Goal: Information Seeking & Learning: Obtain resource

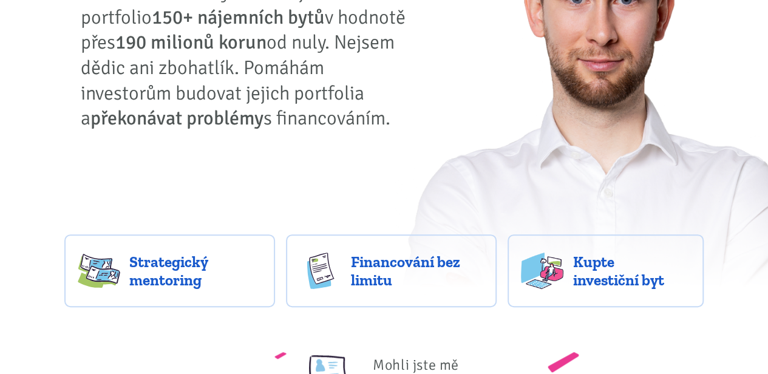
scroll to position [194, 0]
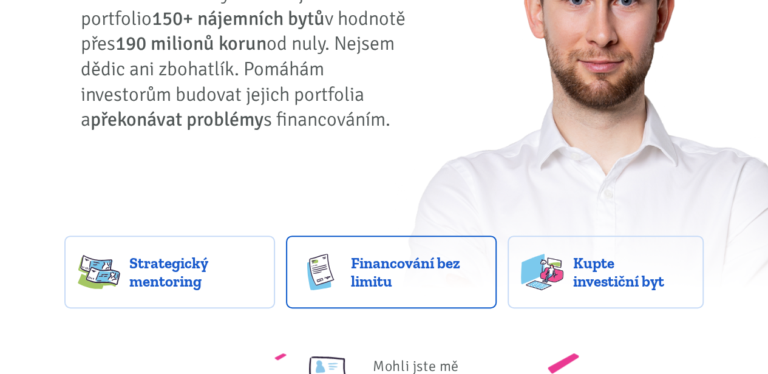
click at [375, 288] on span "Financování bez limitu" at bounding box center [417, 272] width 132 height 36
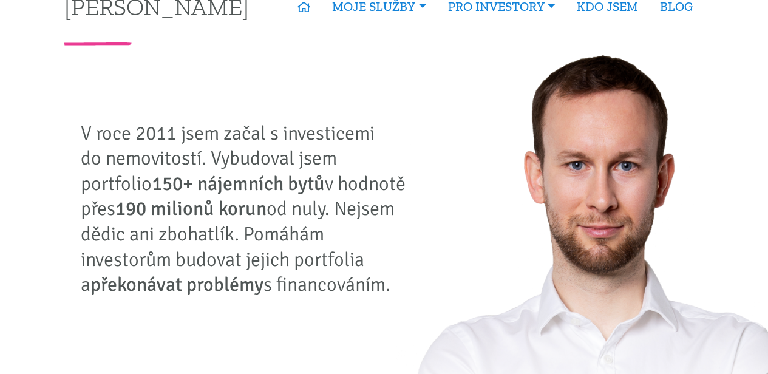
scroll to position [0, 0]
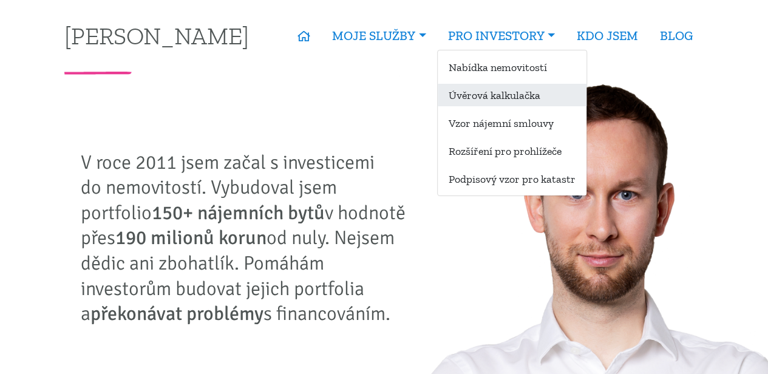
click at [488, 95] on link "Úvěrová kalkulačka" at bounding box center [512, 95] width 149 height 22
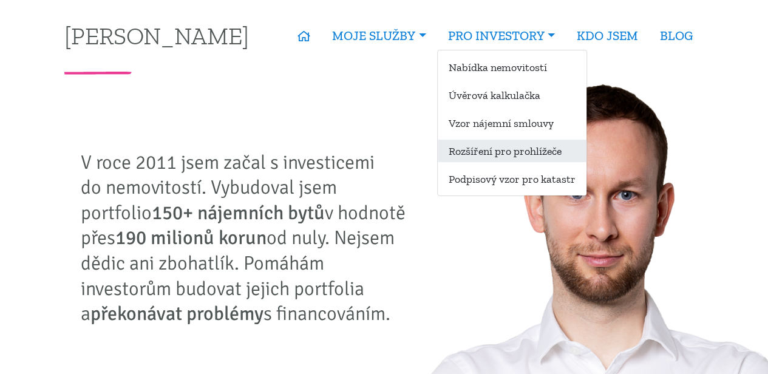
click at [480, 160] on link "Rozšíření pro prohlížeče" at bounding box center [512, 151] width 149 height 22
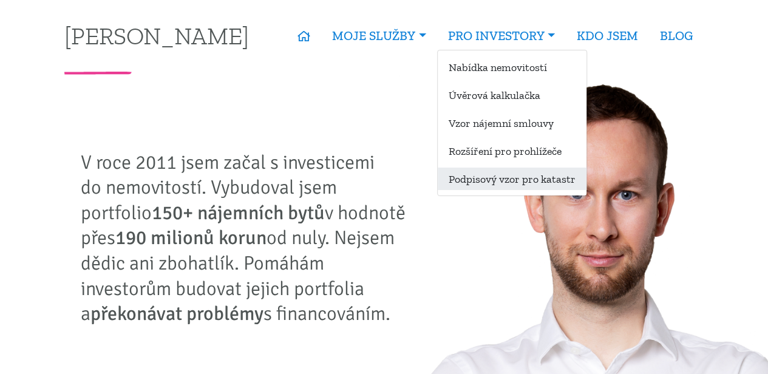
click at [478, 184] on link "Podpisový vzor pro katastr" at bounding box center [512, 179] width 149 height 22
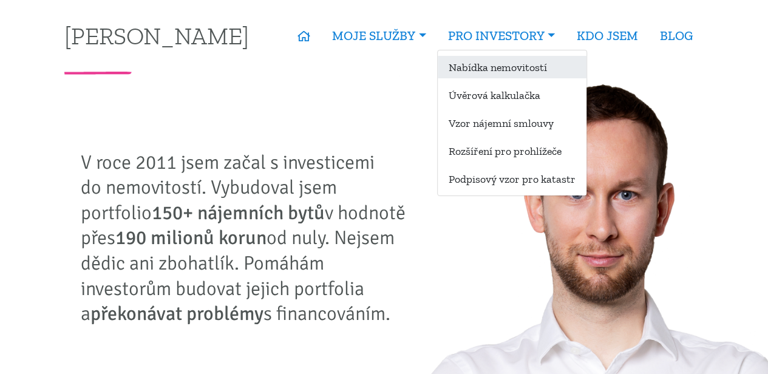
click at [486, 71] on link "Nabídka nemovitostí" at bounding box center [512, 67] width 149 height 22
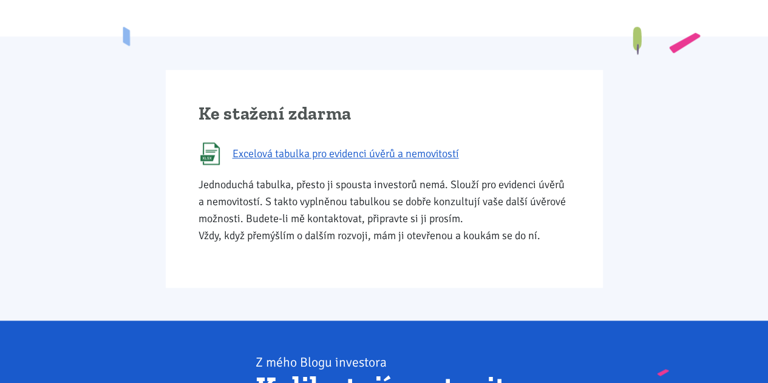
scroll to position [659, 0]
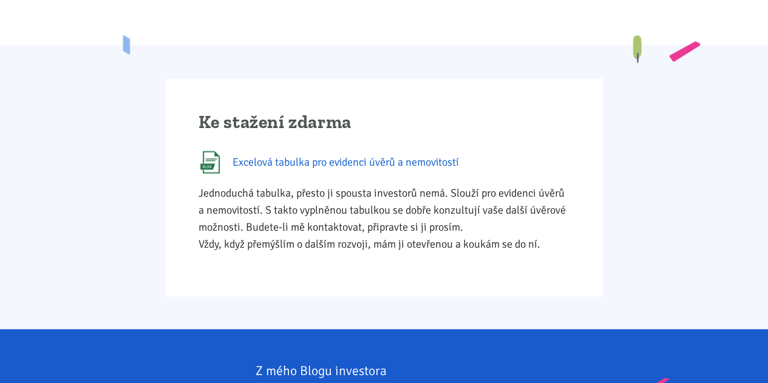
click at [350, 165] on span "Excelová tabulka pro evidenci úvěrů a nemovitostí" at bounding box center [345, 162] width 226 height 17
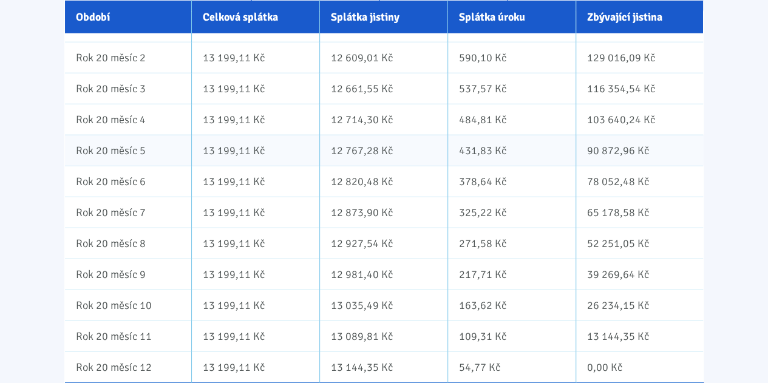
scroll to position [8393, 0]
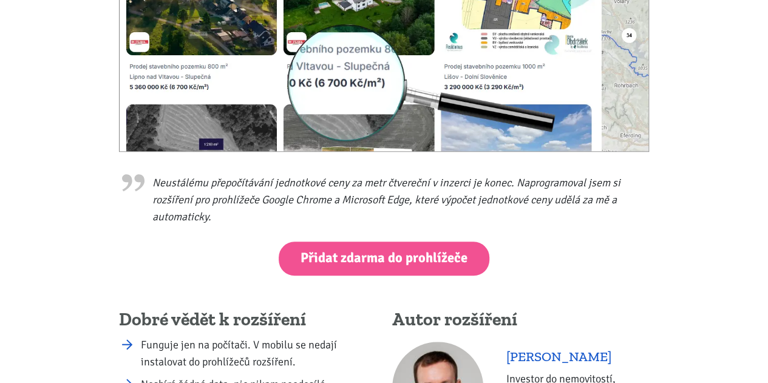
scroll to position [384, 0]
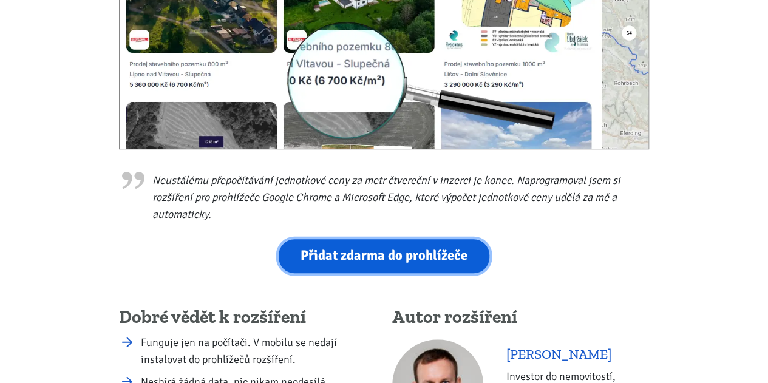
click at [408, 244] on link "Přidat zdarma do prohlížeče" at bounding box center [384, 255] width 211 height 33
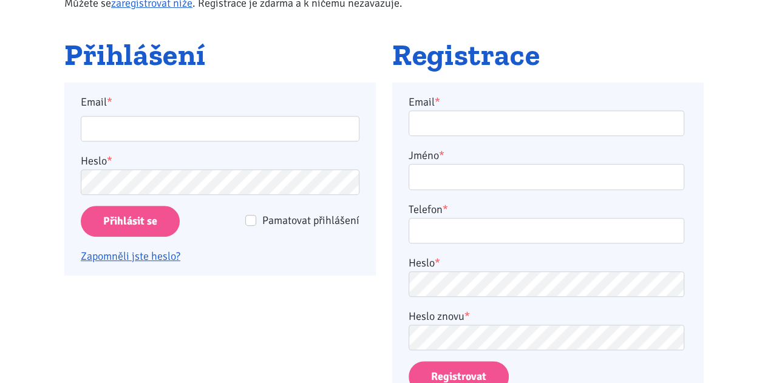
scroll to position [188, 0]
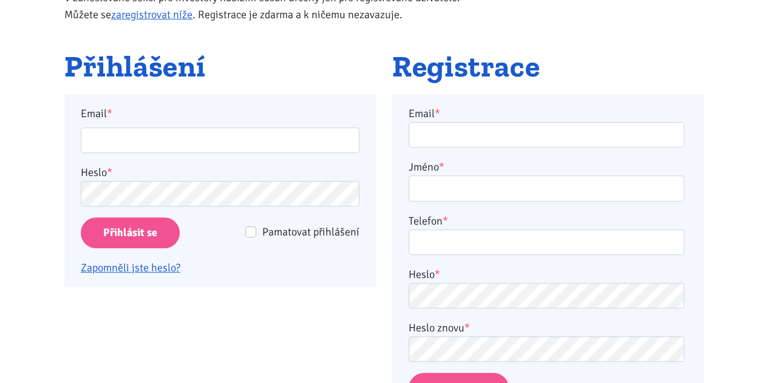
click at [251, 117] on label "Email *" at bounding box center [220, 113] width 295 height 17
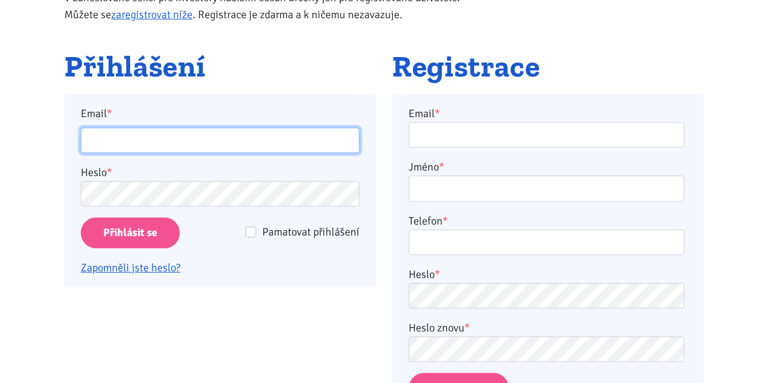
click at [251, 127] on input "Email *" at bounding box center [220, 140] width 279 height 26
click at [225, 129] on input "Email *" at bounding box center [220, 140] width 279 height 26
type input "[PERSON_NAME][EMAIL_ADDRESS][DOMAIN_NAME]"
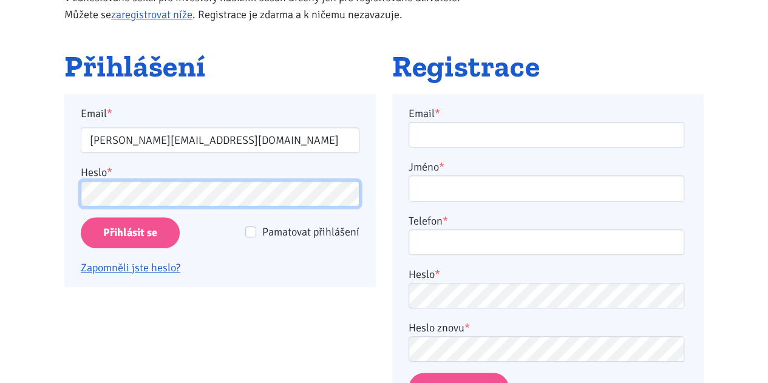
click at [81, 217] on input "Přihlásit se" at bounding box center [130, 232] width 99 height 31
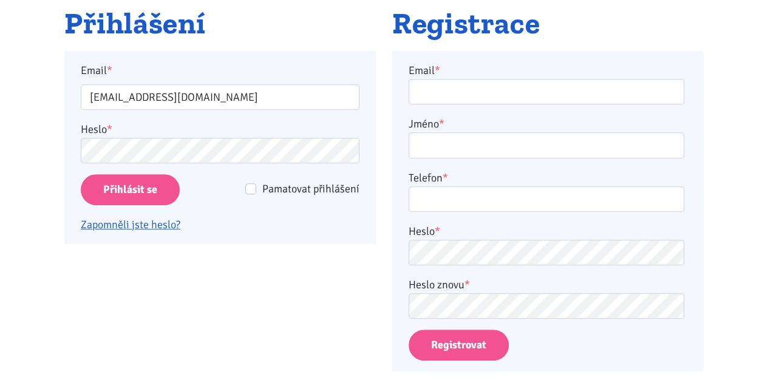
scroll to position [232, 0]
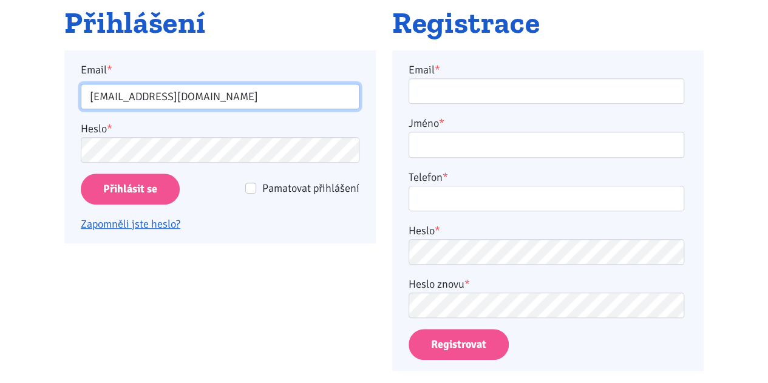
click at [239, 106] on input "jan.popely@gmail.com" at bounding box center [220, 97] width 279 height 26
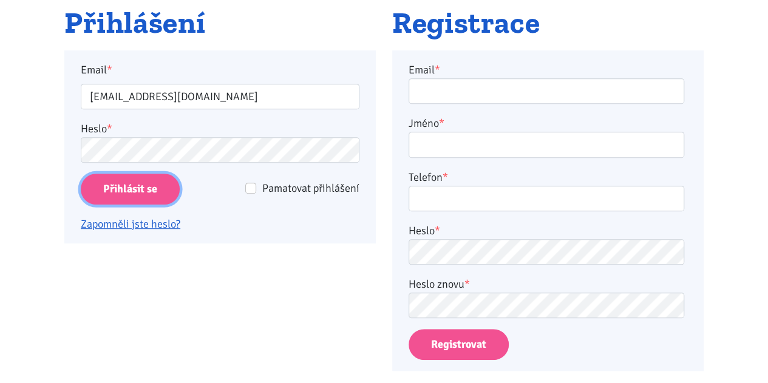
click at [144, 194] on input "Přihlásit se" at bounding box center [130, 189] width 99 height 31
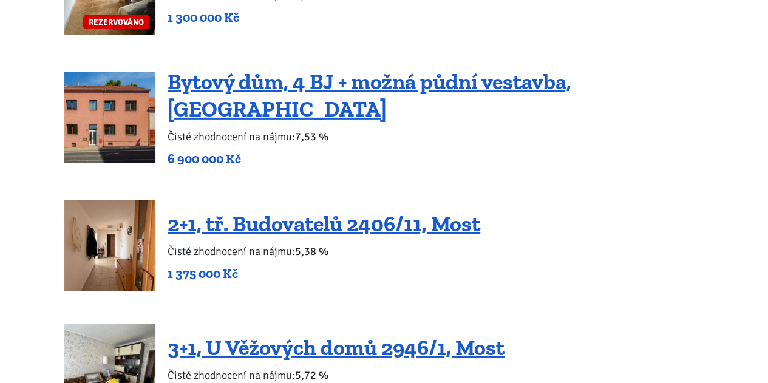
scroll to position [1851, 0]
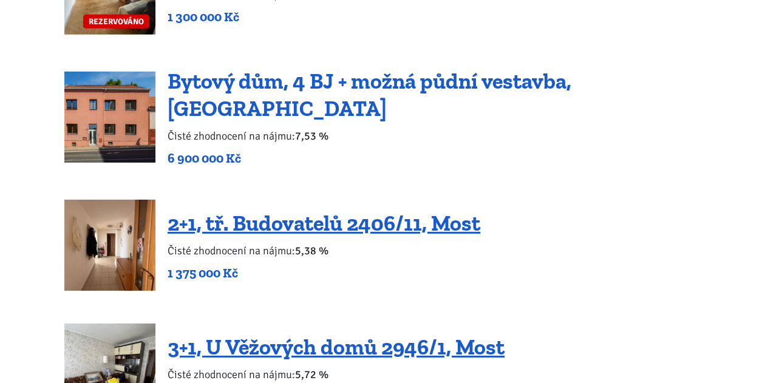
click at [401, 83] on link "Bytový dům, 4 BJ + možná půdní vestavba, [GEOGRAPHIC_DATA]" at bounding box center [370, 94] width 404 height 53
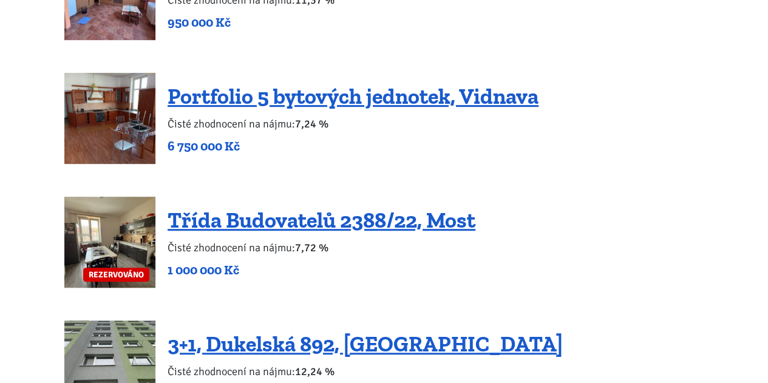
scroll to position [2595, 0]
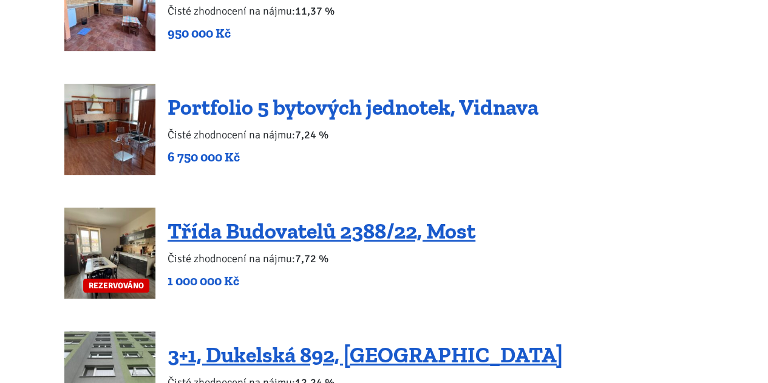
click at [360, 94] on link "Portfolio 5 bytových jednotek, Vidnava" at bounding box center [353, 107] width 371 height 26
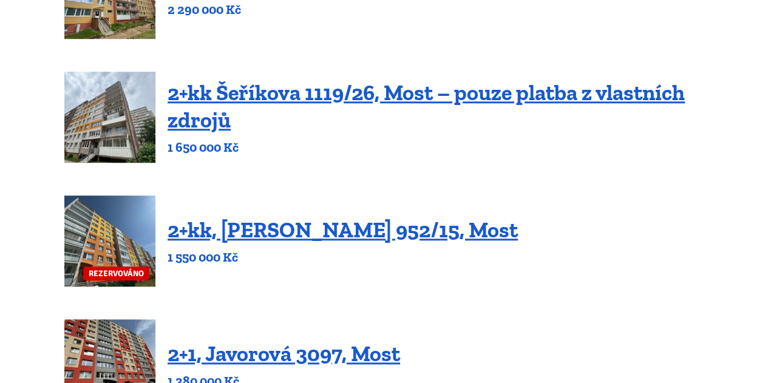
scroll to position [494, 0]
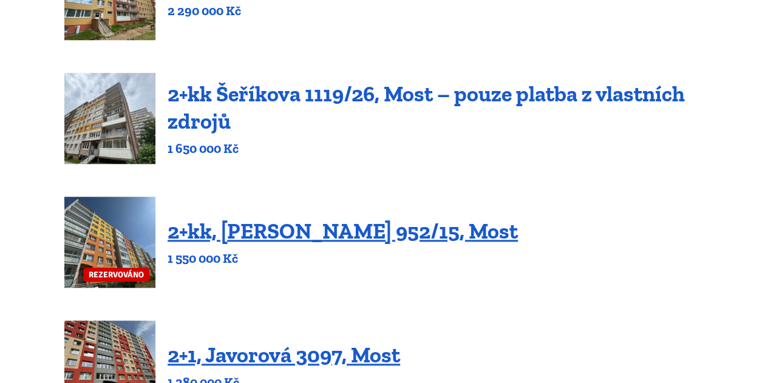
click at [312, 98] on link "2+kk Šeříkova 1119/26, Most – pouze platba z vlastních zdrojů" at bounding box center [426, 107] width 517 height 53
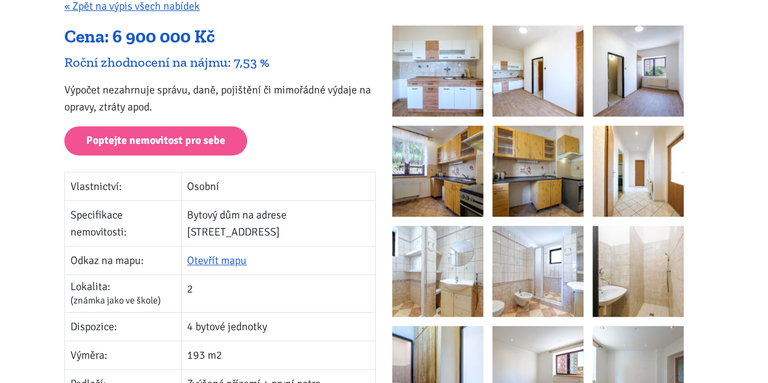
scroll to position [219, 0]
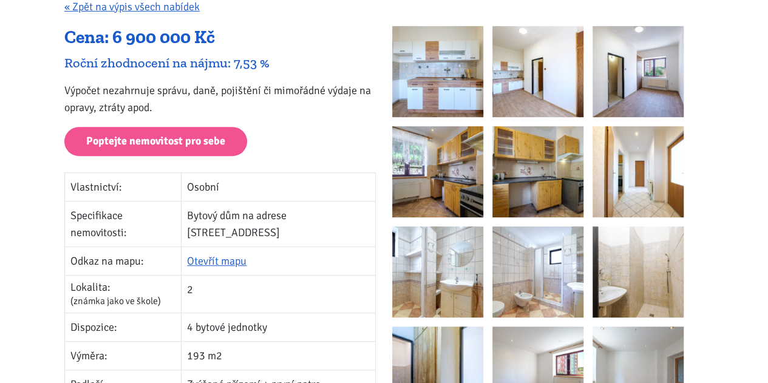
click at [450, 84] on img at bounding box center [437, 71] width 91 height 91
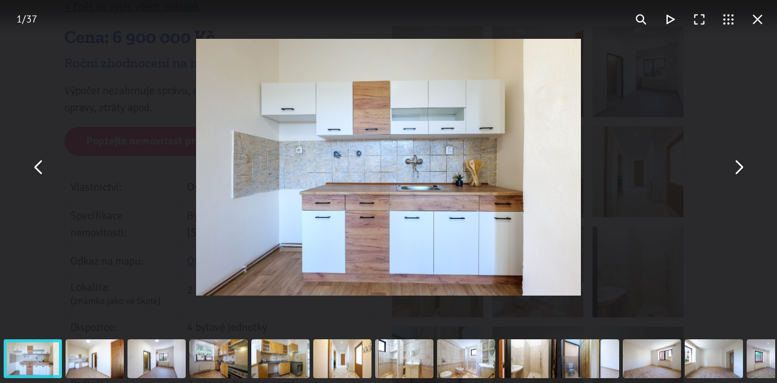
click at [742, 165] on button "You can close this modal content with the ESC key" at bounding box center [737, 167] width 29 height 29
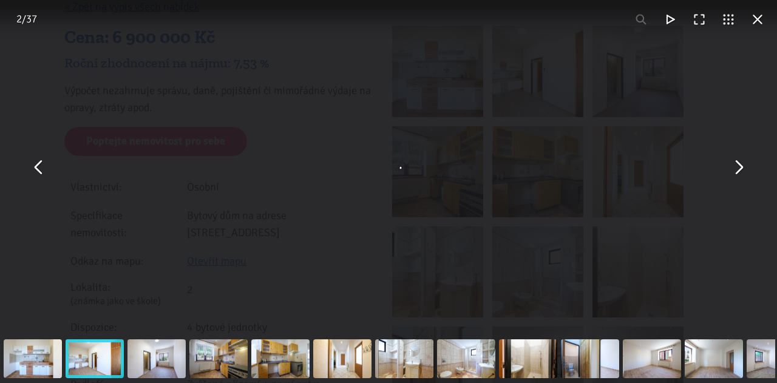
click at [763, 27] on button "You can close this modal content with the ESC key" at bounding box center [757, 19] width 29 height 29
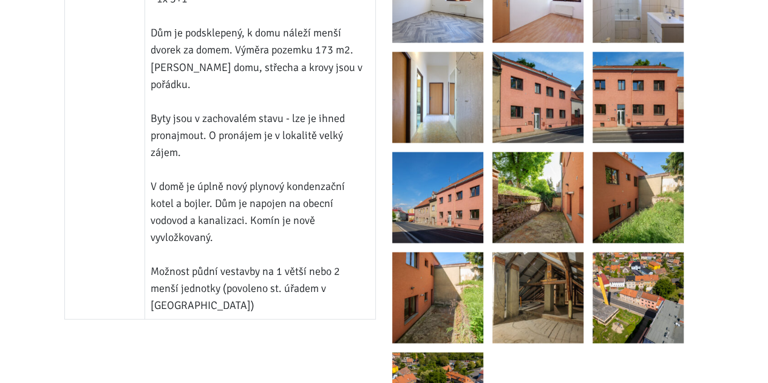
scroll to position [1122, 0]
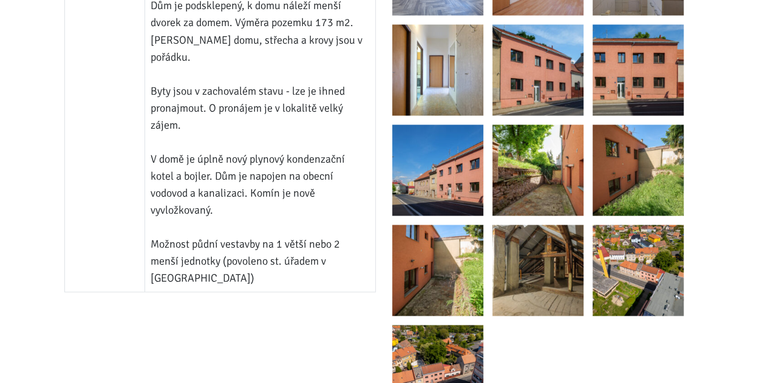
click at [527, 265] on img at bounding box center [537, 270] width 91 height 91
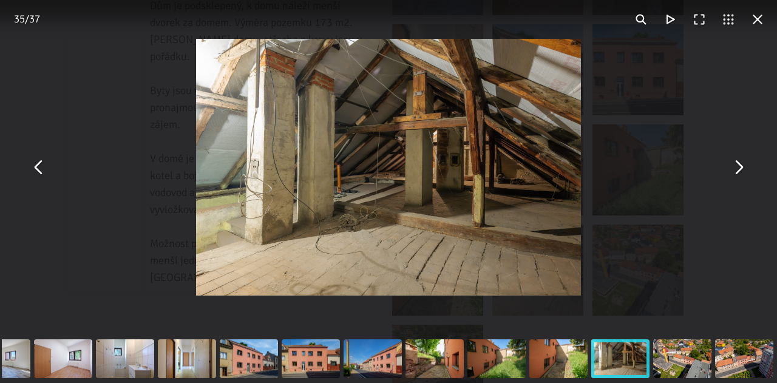
click at [741, 173] on button "You can close this modal content with the ESC key" at bounding box center [737, 167] width 29 height 29
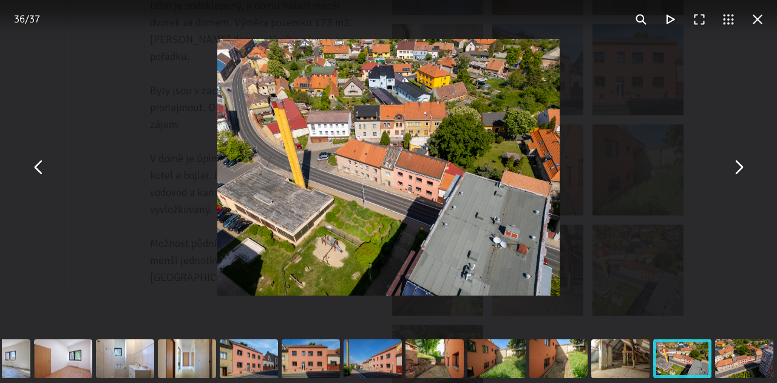
click at [741, 173] on button "You can close this modal content with the ESC key" at bounding box center [737, 167] width 29 height 29
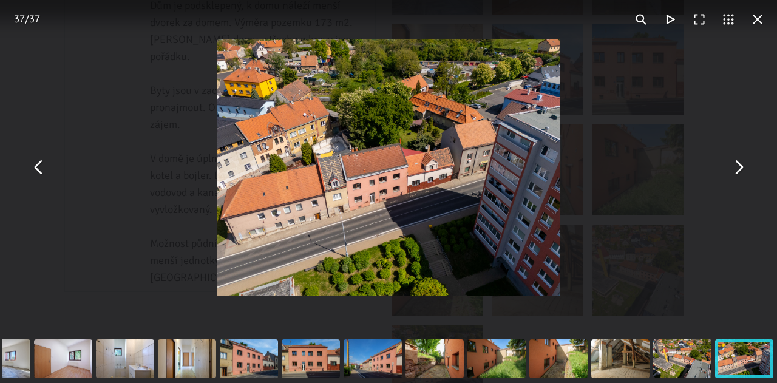
click at [743, 171] on button "You can close this modal content with the ESC key" at bounding box center [737, 167] width 29 height 29
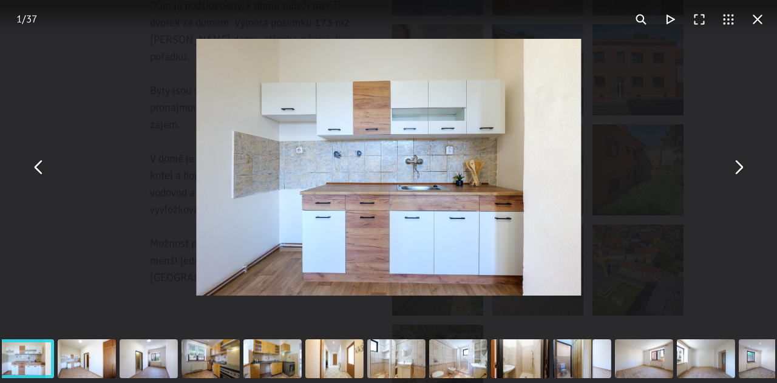
click at [743, 171] on button "You can close this modal content with the ESC key" at bounding box center [737, 167] width 29 height 29
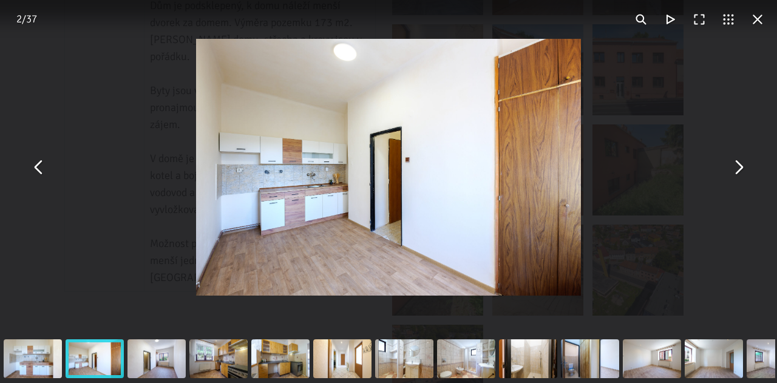
click at [743, 171] on button "You can close this modal content with the ESC key" at bounding box center [737, 167] width 29 height 29
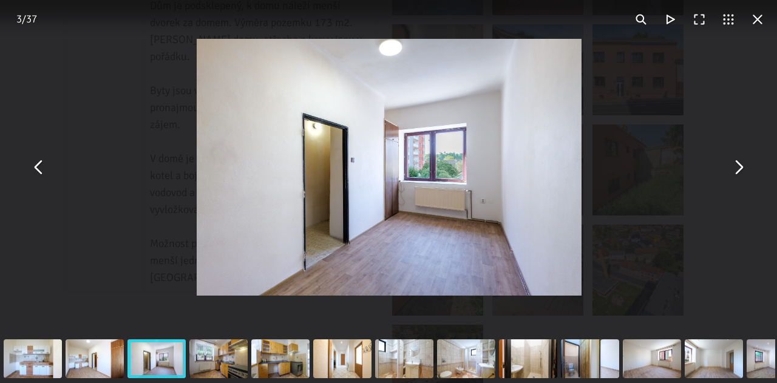
click at [743, 171] on button "You can close this modal content with the ESC key" at bounding box center [737, 167] width 29 height 29
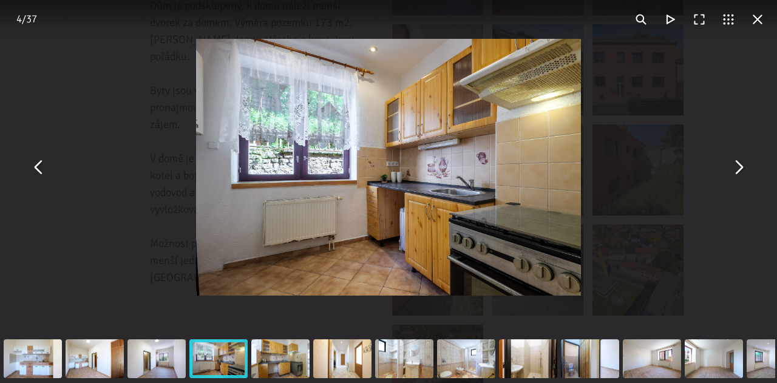
click at [737, 172] on button "You can close this modal content with the ESC key" at bounding box center [737, 167] width 29 height 29
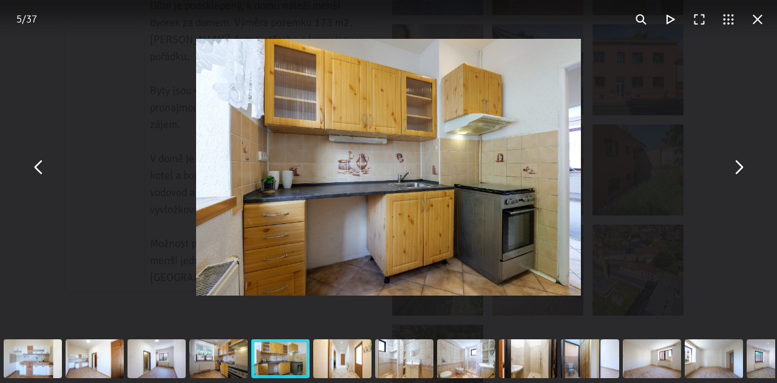
click at [737, 172] on button "You can close this modal content with the ESC key" at bounding box center [737, 167] width 29 height 29
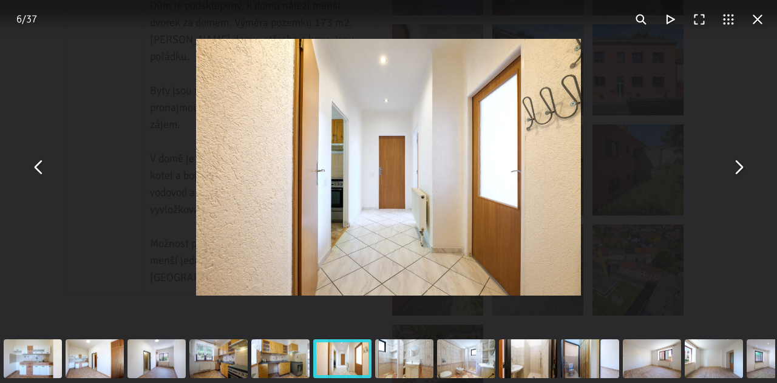
click at [737, 172] on button "You can close this modal content with the ESC key" at bounding box center [737, 167] width 29 height 29
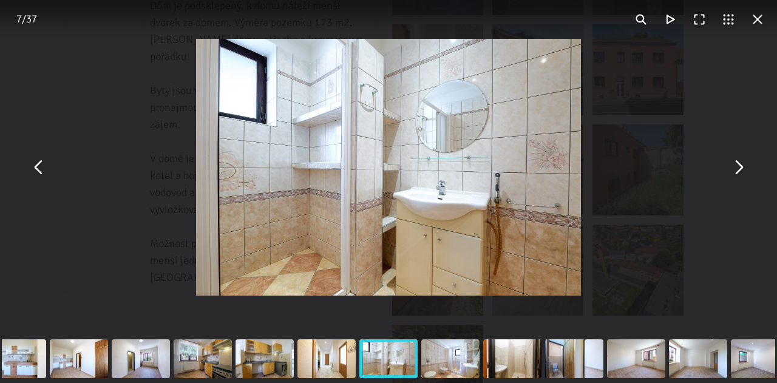
click at [737, 172] on button "You can close this modal content with the ESC key" at bounding box center [737, 167] width 29 height 29
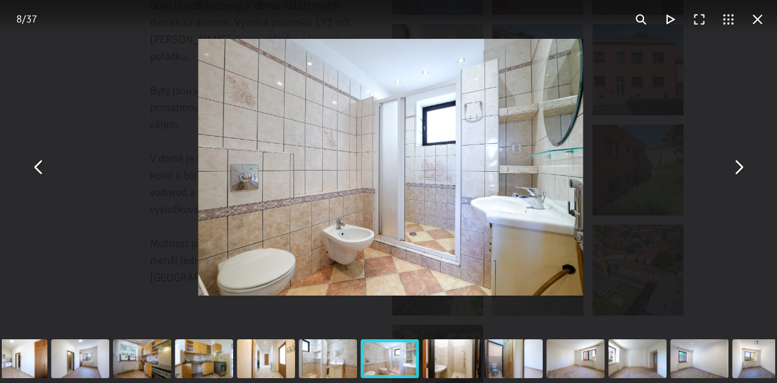
click at [737, 172] on button "You can close this modal content with the ESC key" at bounding box center [737, 167] width 29 height 29
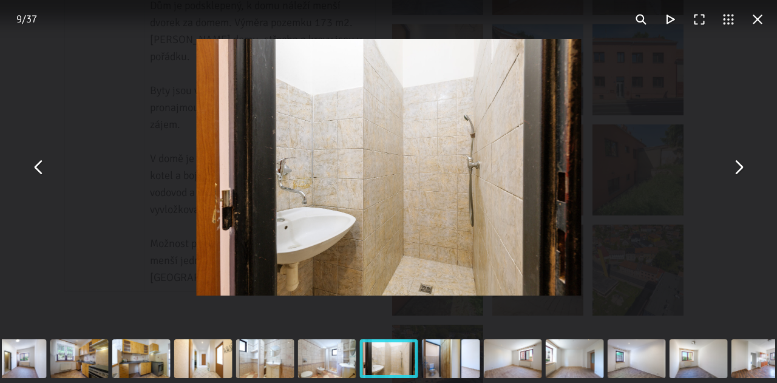
click at [737, 172] on button "You can close this modal content with the ESC key" at bounding box center [737, 167] width 29 height 29
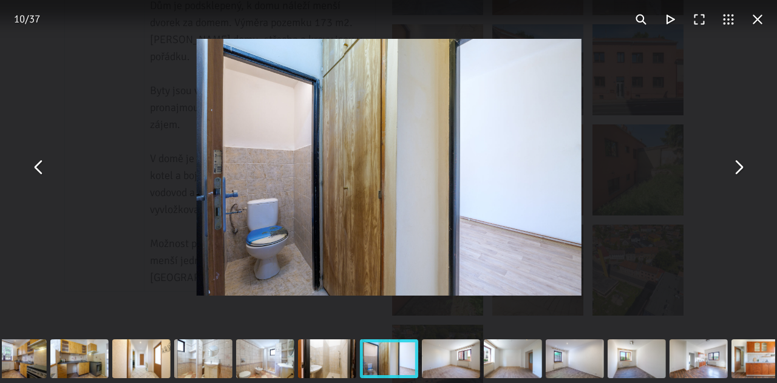
click at [737, 172] on button "You can close this modal content with the ESC key" at bounding box center [737, 167] width 29 height 29
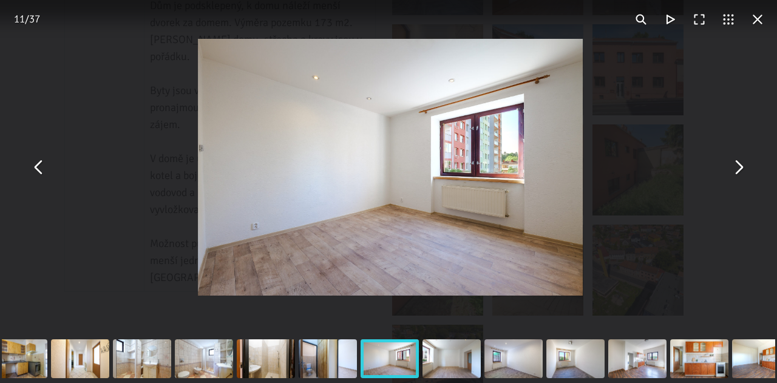
click at [737, 172] on button "You can close this modal content with the ESC key" at bounding box center [737, 167] width 29 height 29
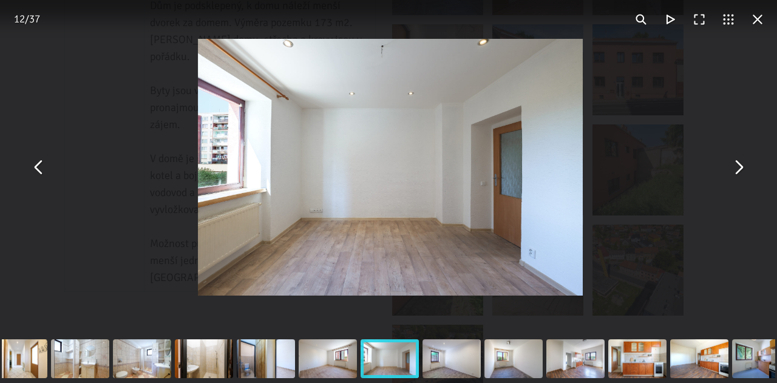
click at [737, 172] on button "You can close this modal content with the ESC key" at bounding box center [737, 167] width 29 height 29
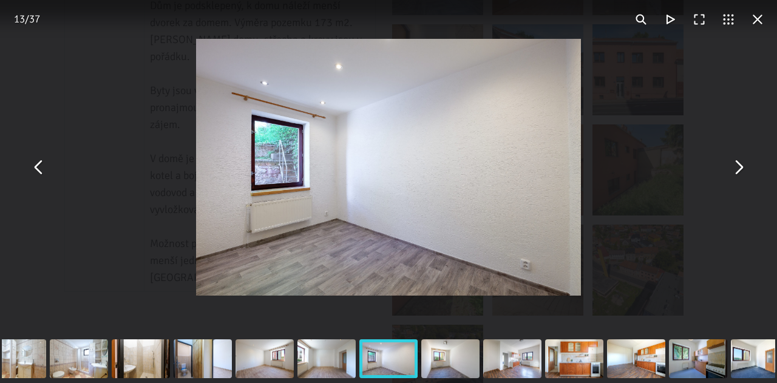
click at [737, 172] on button "You can close this modal content with the ESC key" at bounding box center [737, 167] width 29 height 29
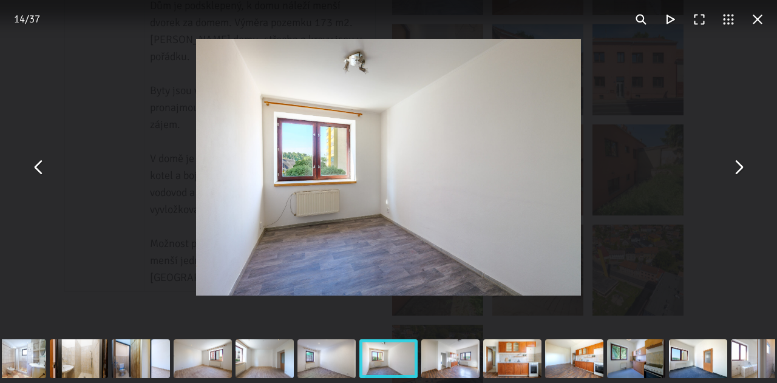
click at [737, 172] on button "You can close this modal content with the ESC key" at bounding box center [737, 167] width 29 height 29
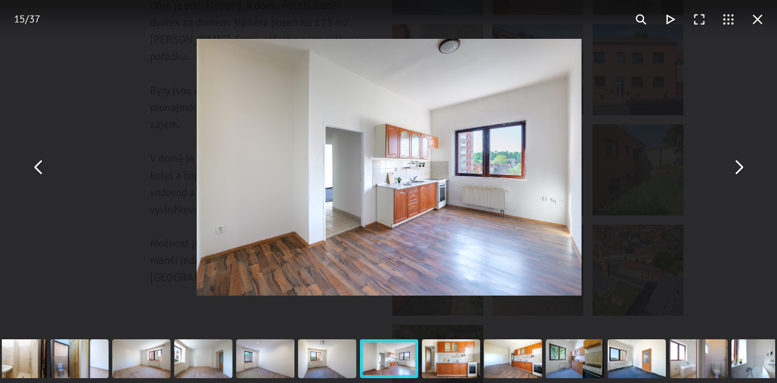
click at [737, 172] on button "You can close this modal content with the ESC key" at bounding box center [737, 167] width 29 height 29
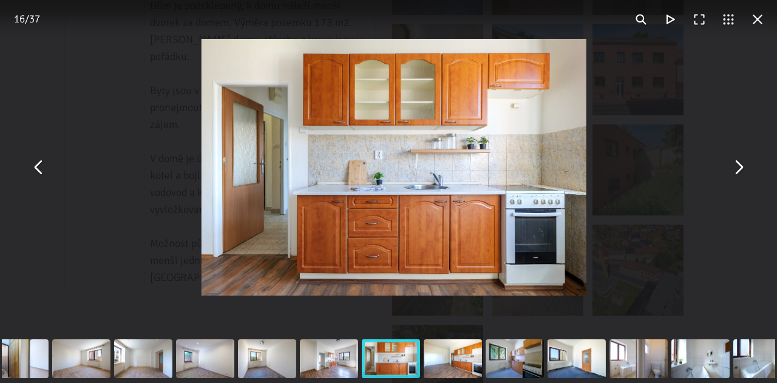
click at [737, 172] on button "You can close this modal content with the ESC key" at bounding box center [737, 167] width 29 height 29
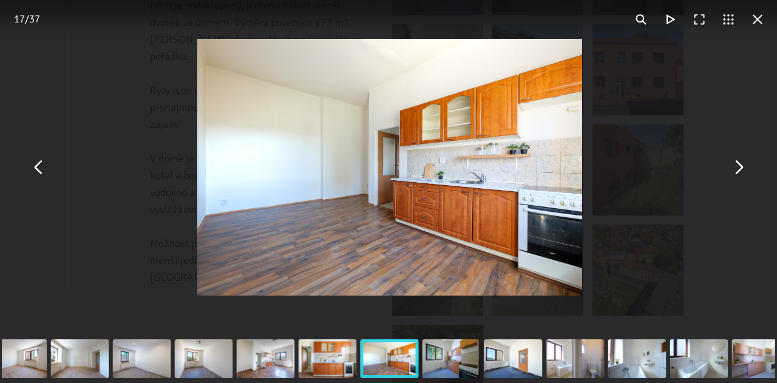
click at [737, 172] on button "You can close this modal content with the ESC key" at bounding box center [737, 167] width 29 height 29
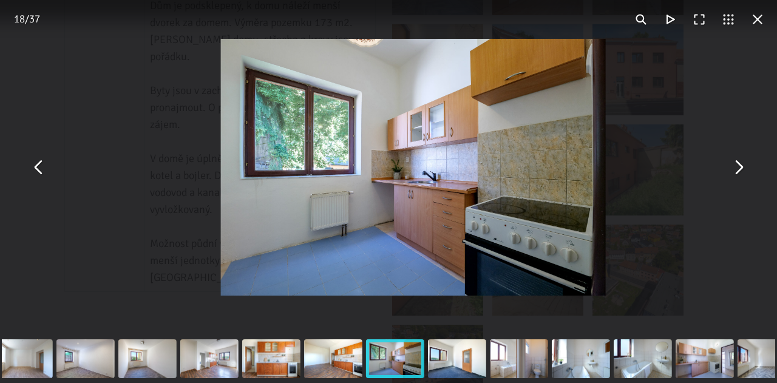
click at [737, 172] on button "You can close this modal content with the ESC key" at bounding box center [737, 167] width 29 height 29
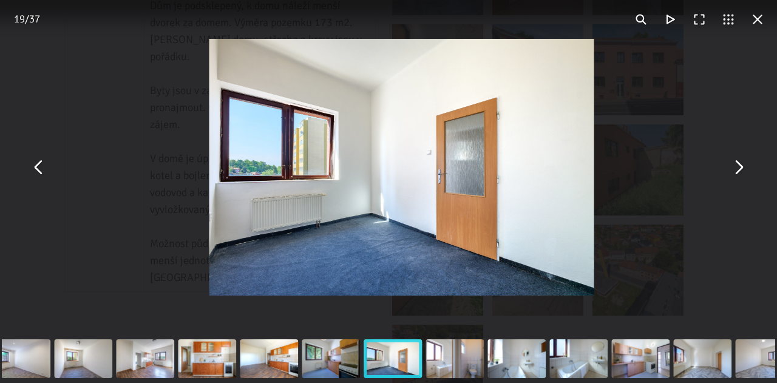
click at [737, 172] on button "You can close this modal content with the ESC key" at bounding box center [737, 167] width 29 height 29
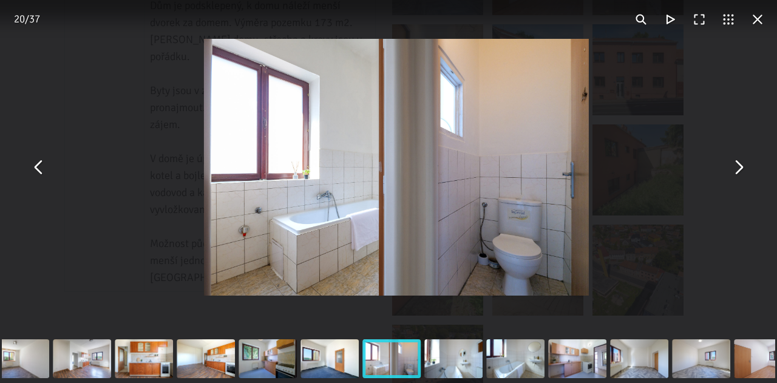
click at [737, 172] on button "You can close this modal content with the ESC key" at bounding box center [737, 167] width 29 height 29
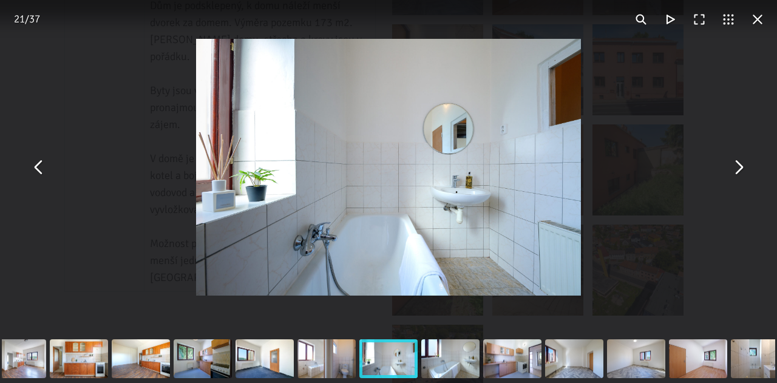
click at [734, 165] on button "You can close this modal content with the ESC key" at bounding box center [737, 167] width 29 height 29
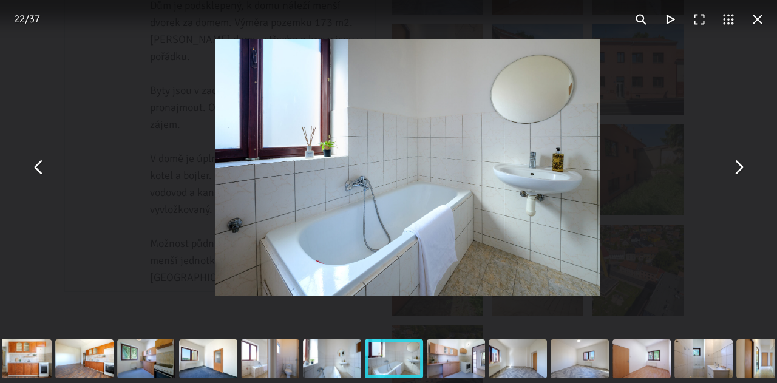
click at [734, 165] on button "You can close this modal content with the ESC key" at bounding box center [737, 167] width 29 height 29
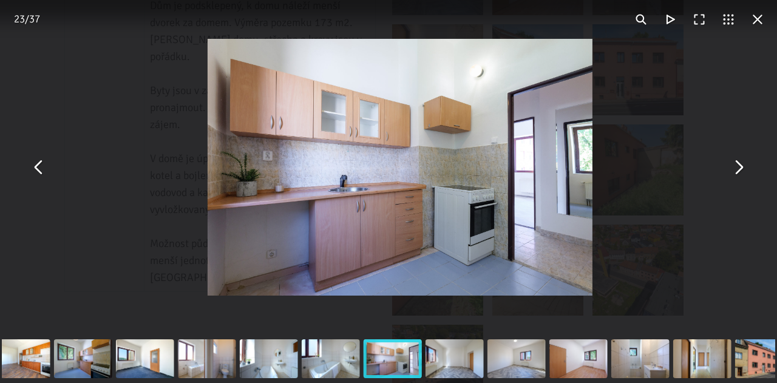
click at [734, 165] on button "You can close this modal content with the ESC key" at bounding box center [737, 167] width 29 height 29
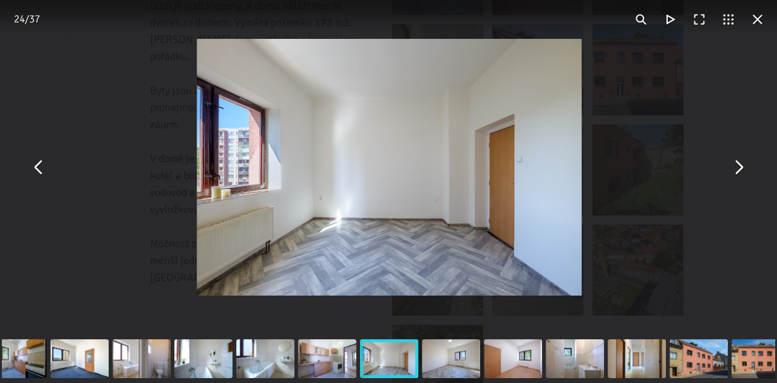
click at [759, 29] on button "You can close this modal content with the ESC key" at bounding box center [757, 19] width 29 height 29
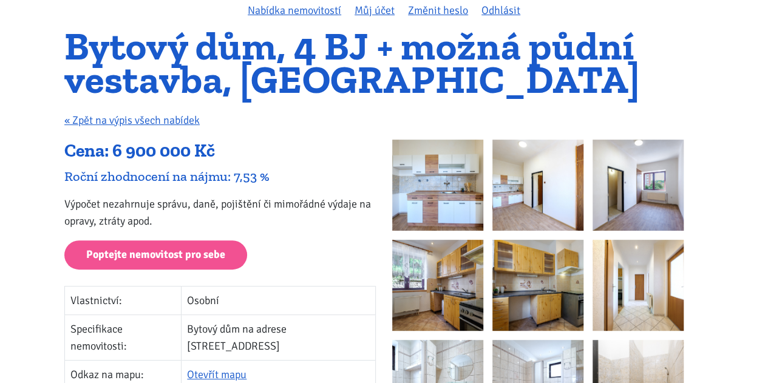
scroll to position [0, 0]
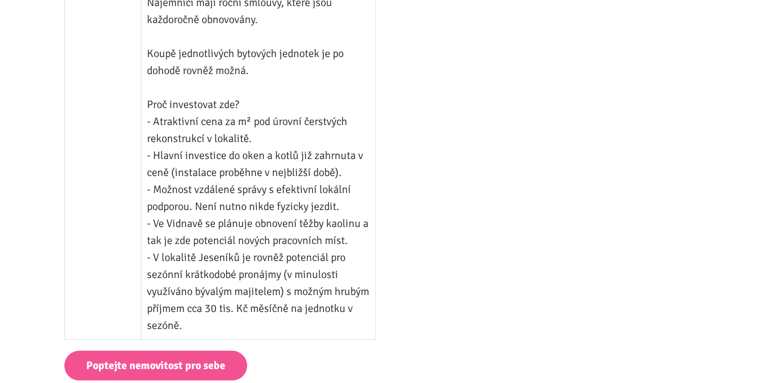
scroll to position [1539, 0]
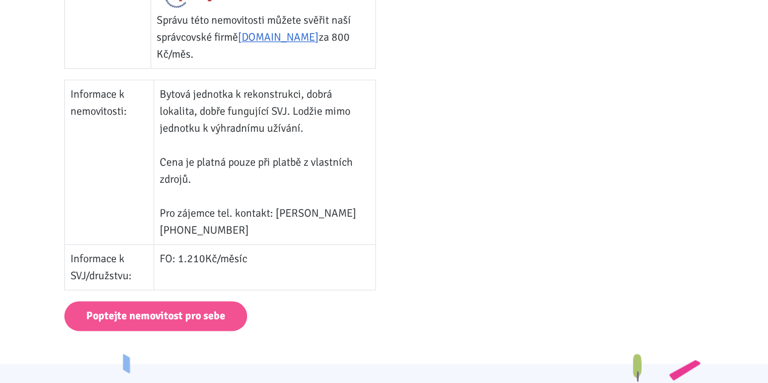
scroll to position [755, 0]
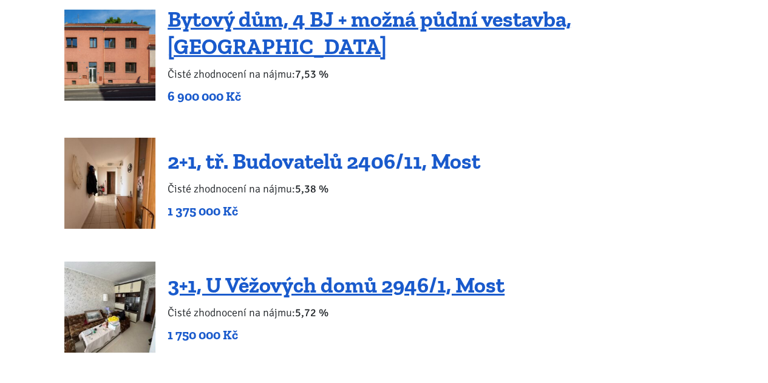
scroll to position [1885, 0]
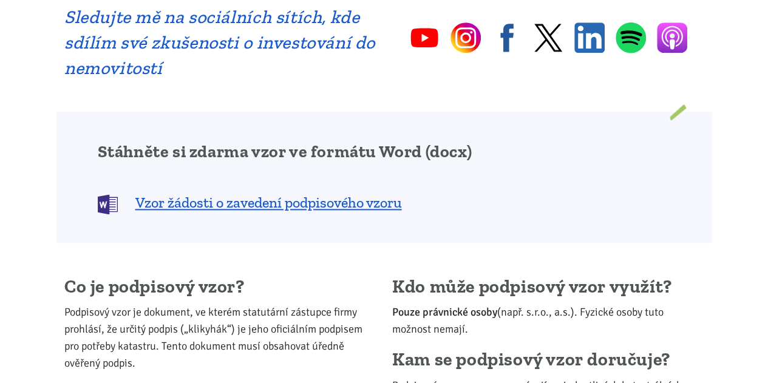
scroll to position [759, 0]
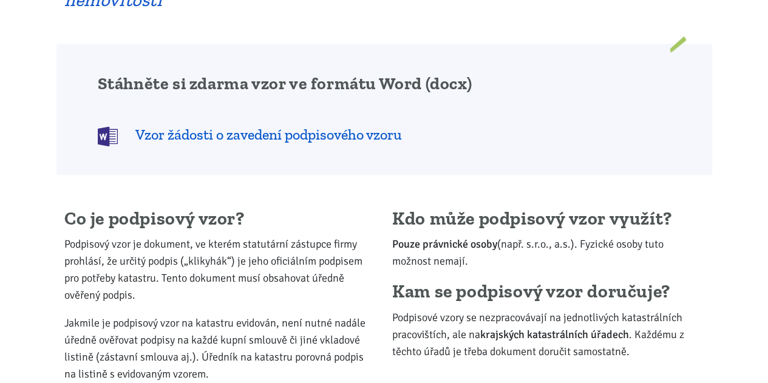
click at [301, 135] on span "Vzor žádosti o zavedení podpisového vzoru" at bounding box center [268, 134] width 266 height 19
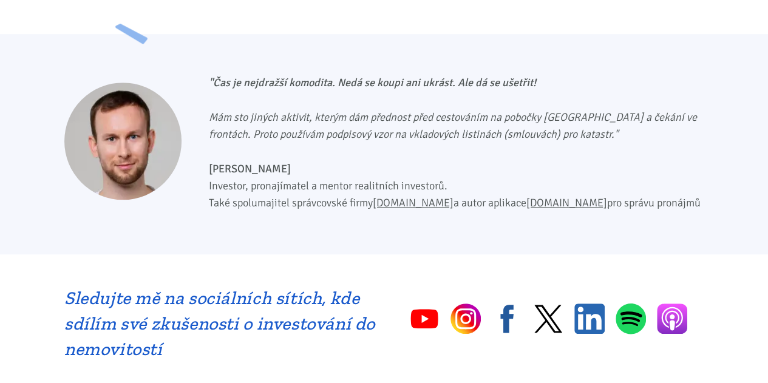
scroll to position [0, 0]
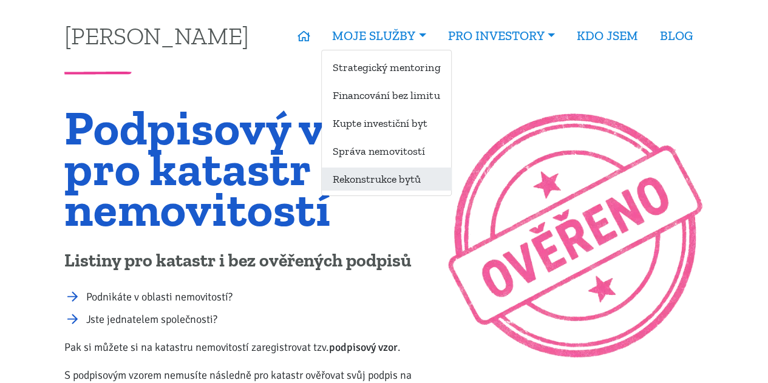
click at [365, 173] on link "Rekonstrukce bytů" at bounding box center [386, 179] width 129 height 22
